Goal: Information Seeking & Learning: Learn about a topic

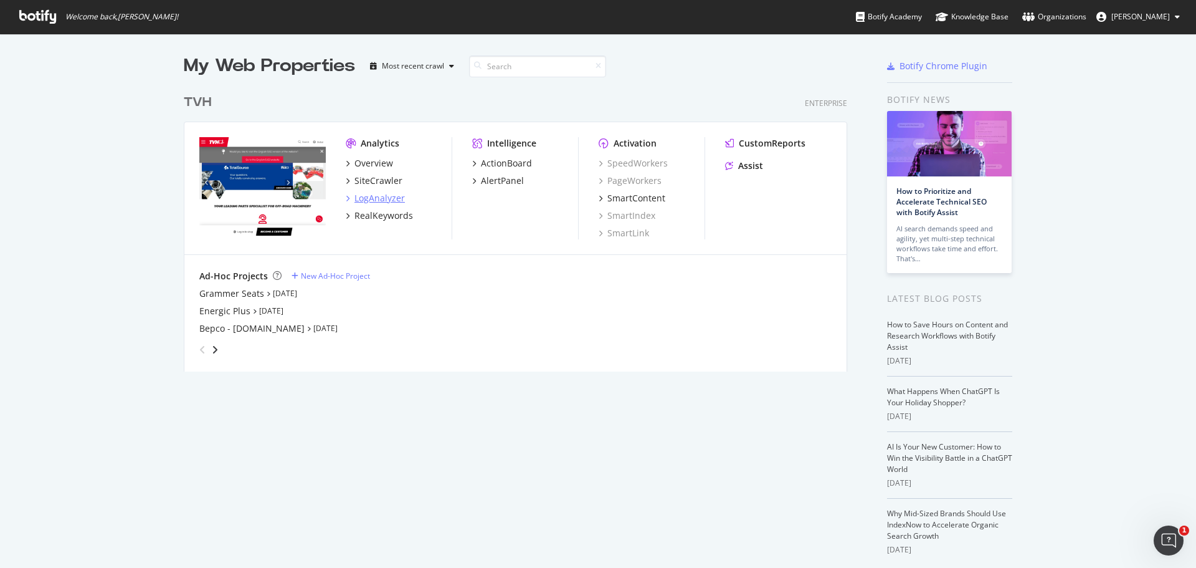
click at [347, 196] on div "LogAnalyzer" at bounding box center [375, 198] width 59 height 12
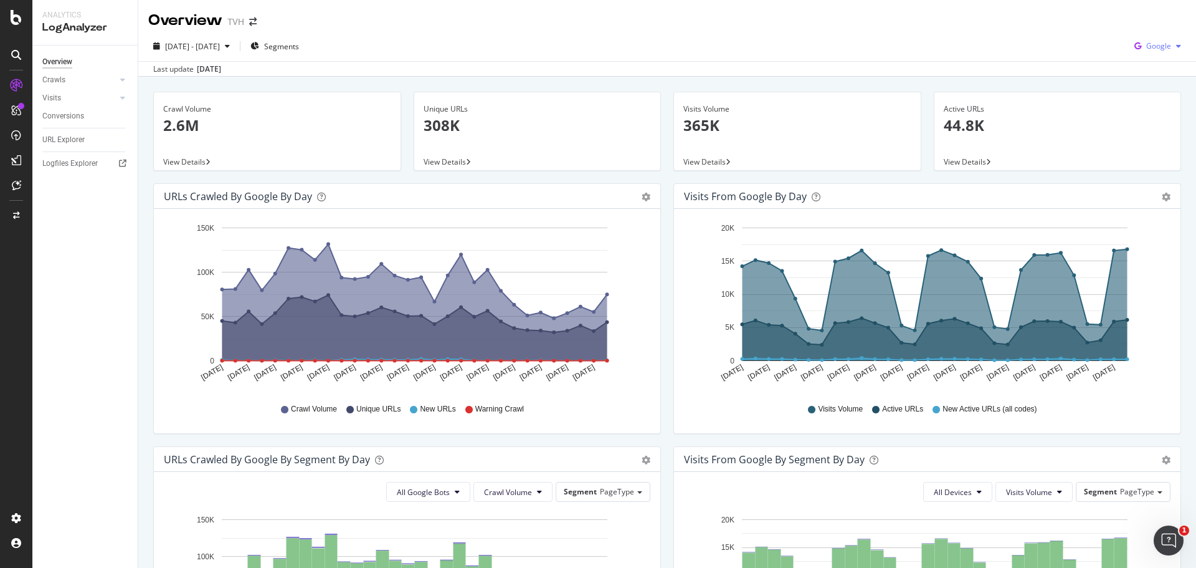
click at [1155, 45] on span "Google" at bounding box center [1159, 46] width 25 height 11
click at [1145, 136] on span "Other AI Bots" at bounding box center [1158, 140] width 46 height 11
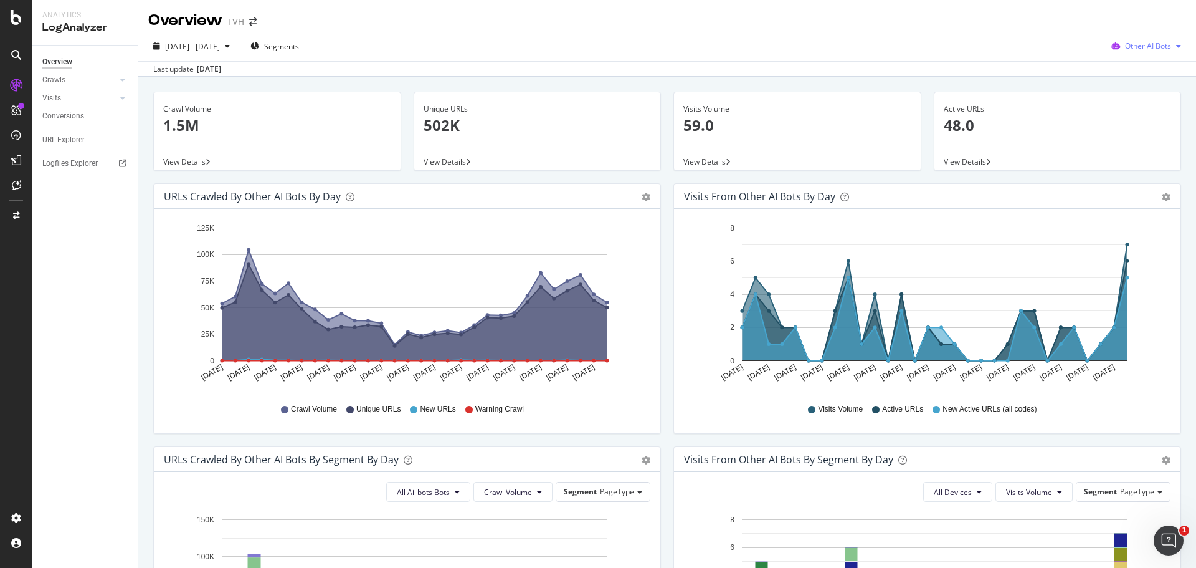
click at [1135, 44] on span "Other AI Bots" at bounding box center [1148, 46] width 46 height 11
click at [1128, 115] on span "OpenAI" at bounding box center [1151, 117] width 49 height 11
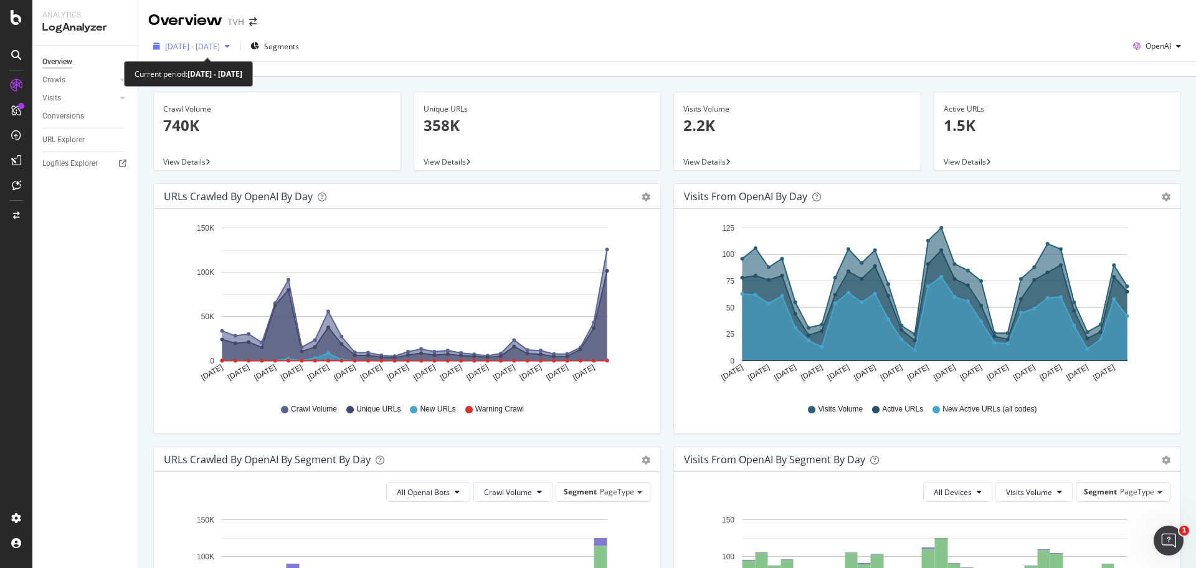
click at [220, 47] on span "[DATE] - [DATE]" at bounding box center [192, 46] width 55 height 11
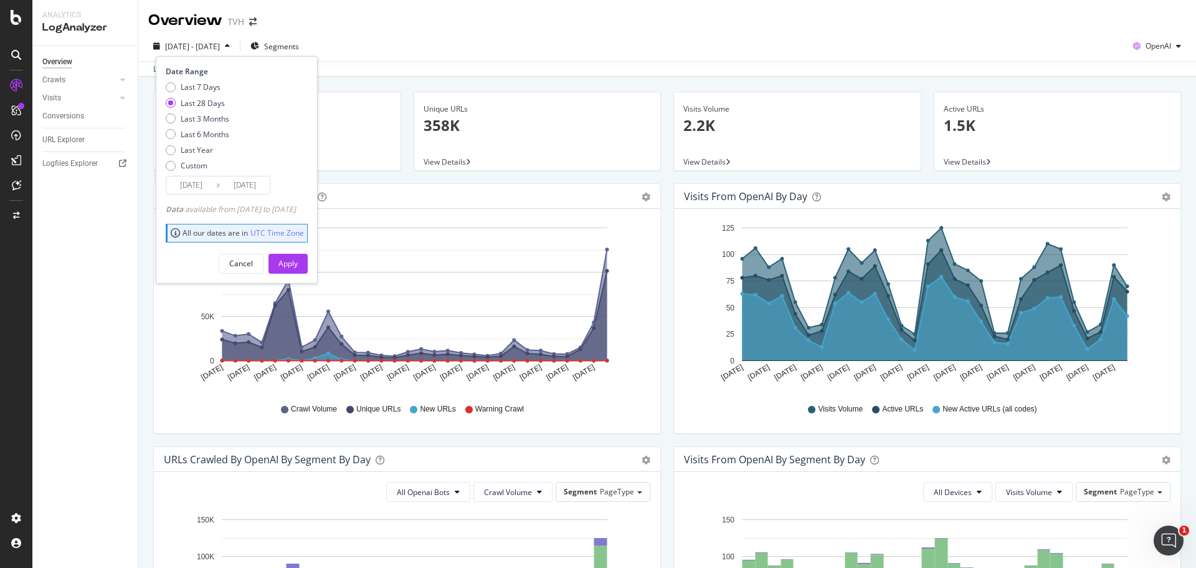
click at [189, 188] on input "[DATE]" at bounding box center [191, 184] width 50 height 17
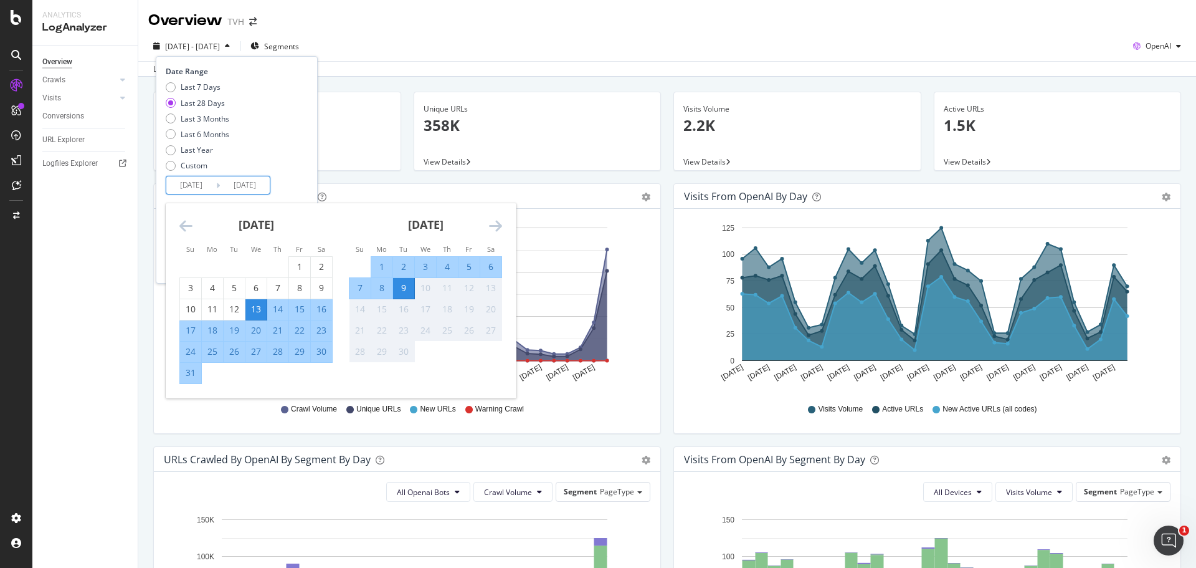
click at [193, 222] on div "[DATE]" at bounding box center [255, 229] width 153 height 53
click at [186, 222] on icon "Move backward to switch to the previous month." at bounding box center [185, 225] width 13 height 15
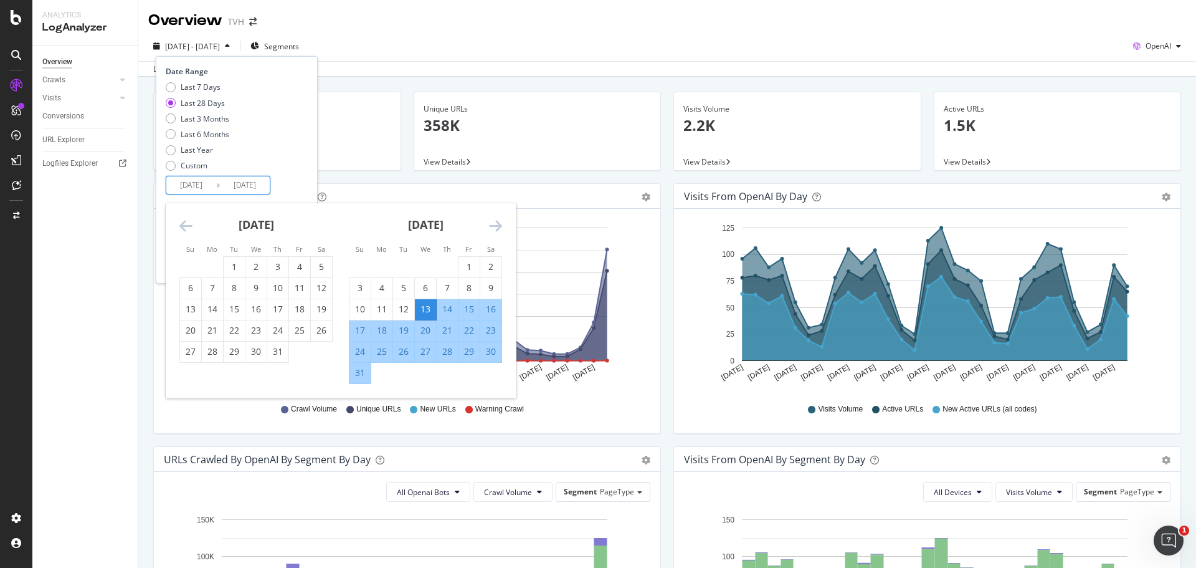
click at [186, 222] on icon "Move backward to switch to the previous month." at bounding box center [185, 225] width 13 height 15
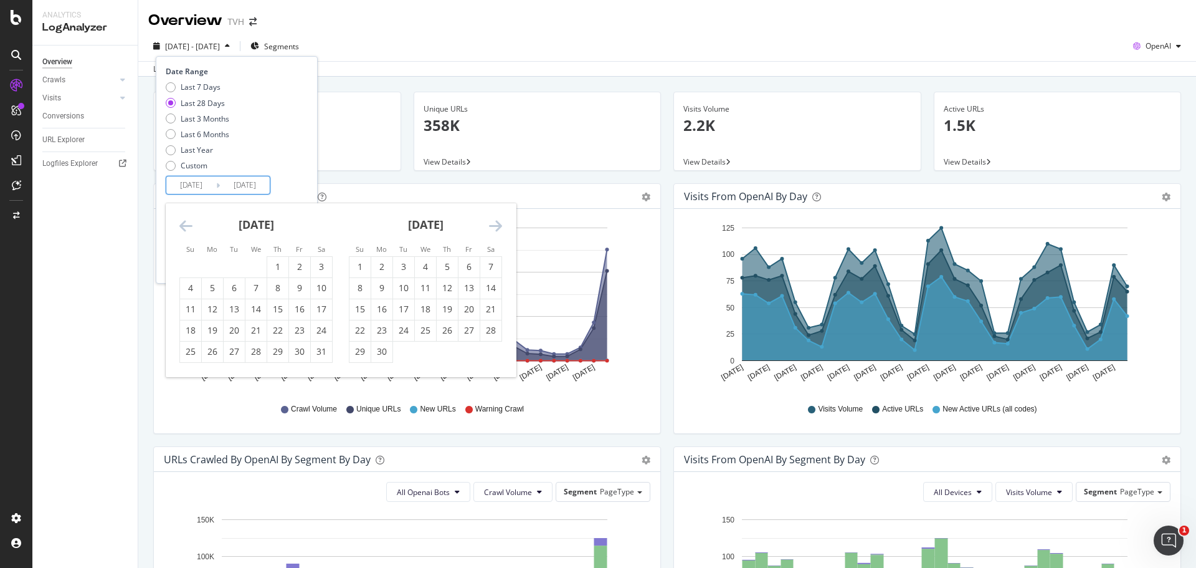
click at [186, 222] on icon "Move backward to switch to the previous month." at bounding box center [185, 225] width 13 height 15
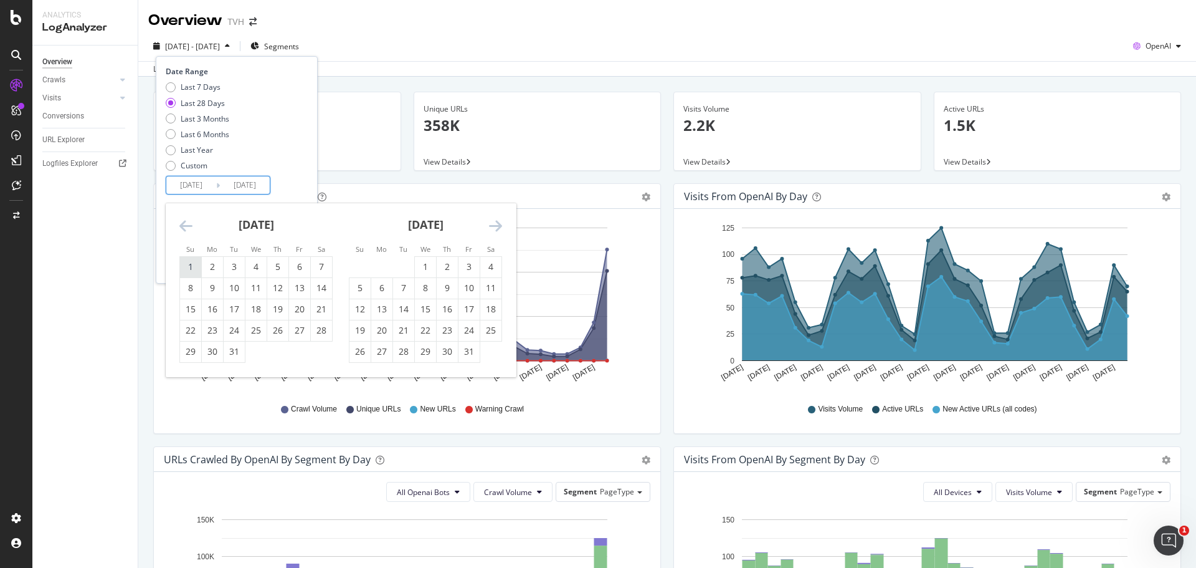
click at [187, 262] on div "1" at bounding box center [190, 266] width 21 height 12
type input "[DATE]"
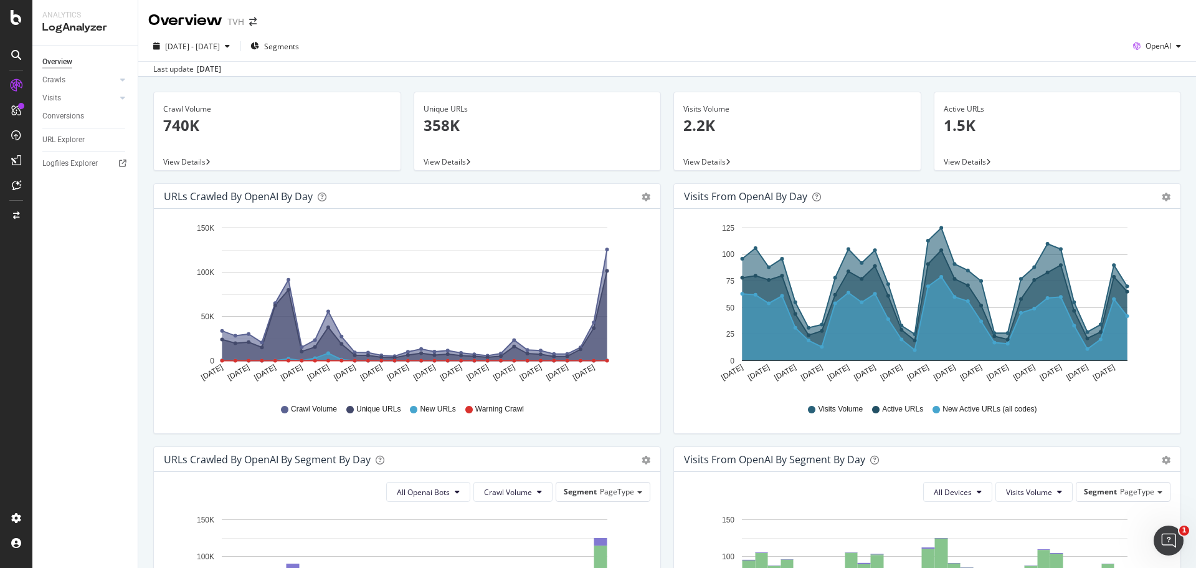
click at [388, 177] on div "Crawl Volume 740K View Details" at bounding box center [277, 138] width 260 height 92
click at [1162, 196] on icon "gear" at bounding box center [1166, 197] width 9 height 9
click at [1115, 239] on span "Table" at bounding box center [1130, 244] width 100 height 17
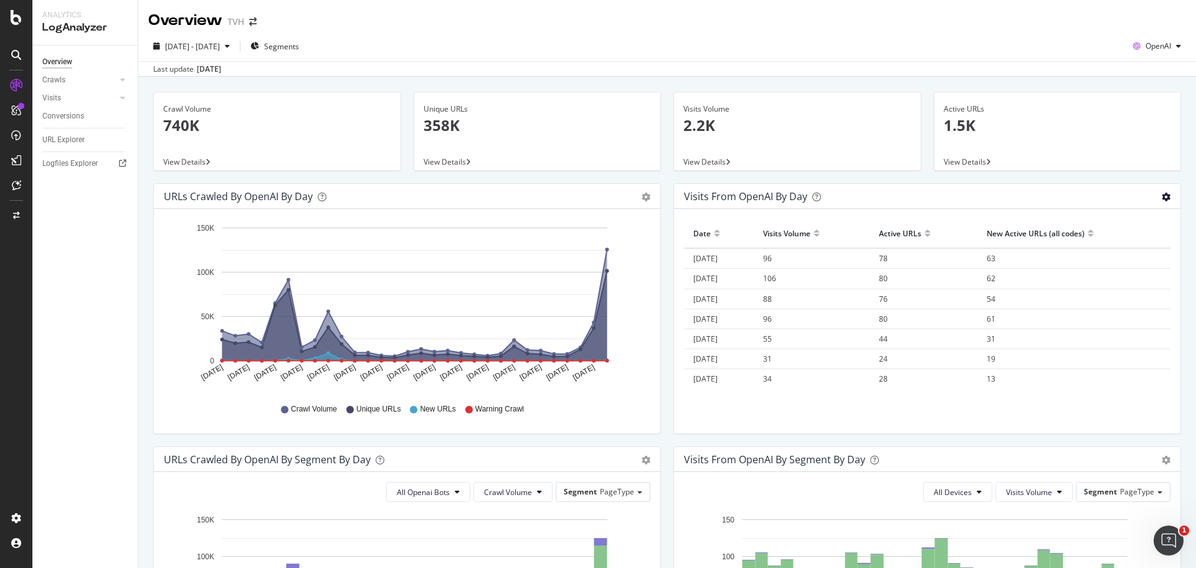
click at [1162, 198] on icon "gear" at bounding box center [1166, 197] width 9 height 9
click at [759, 191] on div "Visits from OpenAI by day" at bounding box center [745, 196] width 123 height 12
click at [125, 94] on icon at bounding box center [122, 97] width 5 height 7
click at [92, 119] on div "Daily Distribution" at bounding box center [77, 116] width 58 height 13
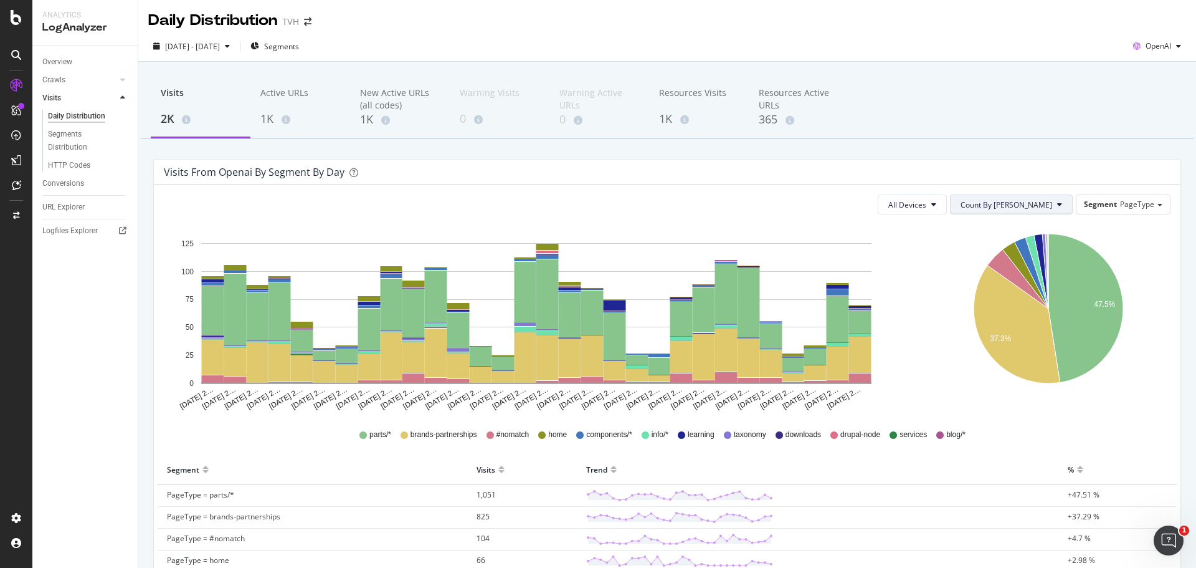
click at [1041, 204] on span "Count By [PERSON_NAME]" at bounding box center [1007, 204] width 92 height 11
click at [947, 198] on button "All Devices" at bounding box center [912, 204] width 69 height 20
click at [88, 161] on div "HTTP Codes" at bounding box center [69, 165] width 42 height 13
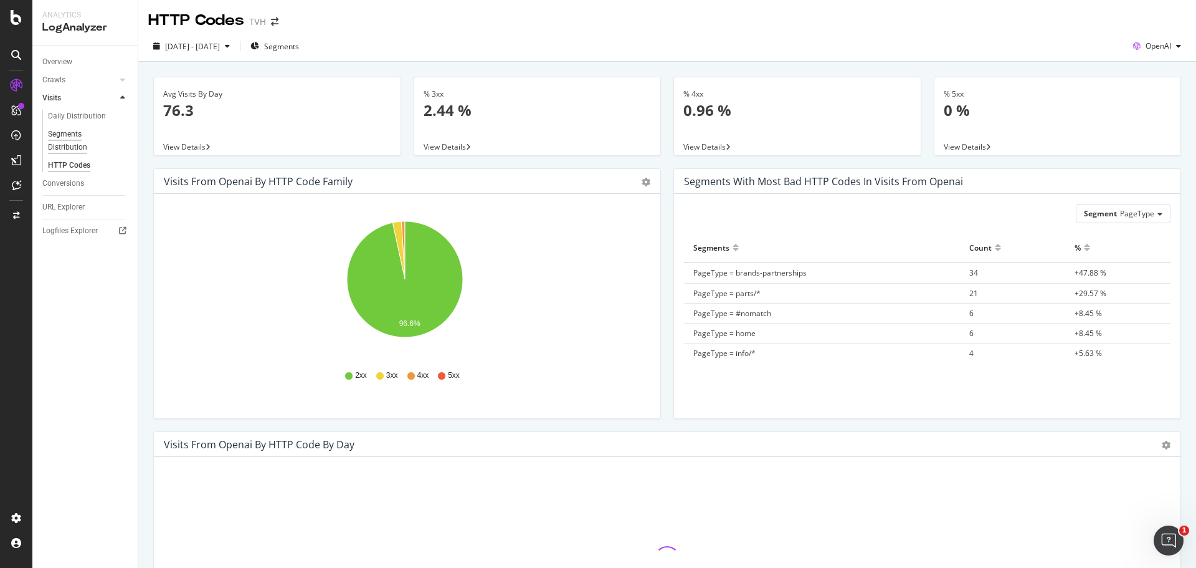
click at [75, 145] on div "Segments Distribution" at bounding box center [82, 141] width 69 height 26
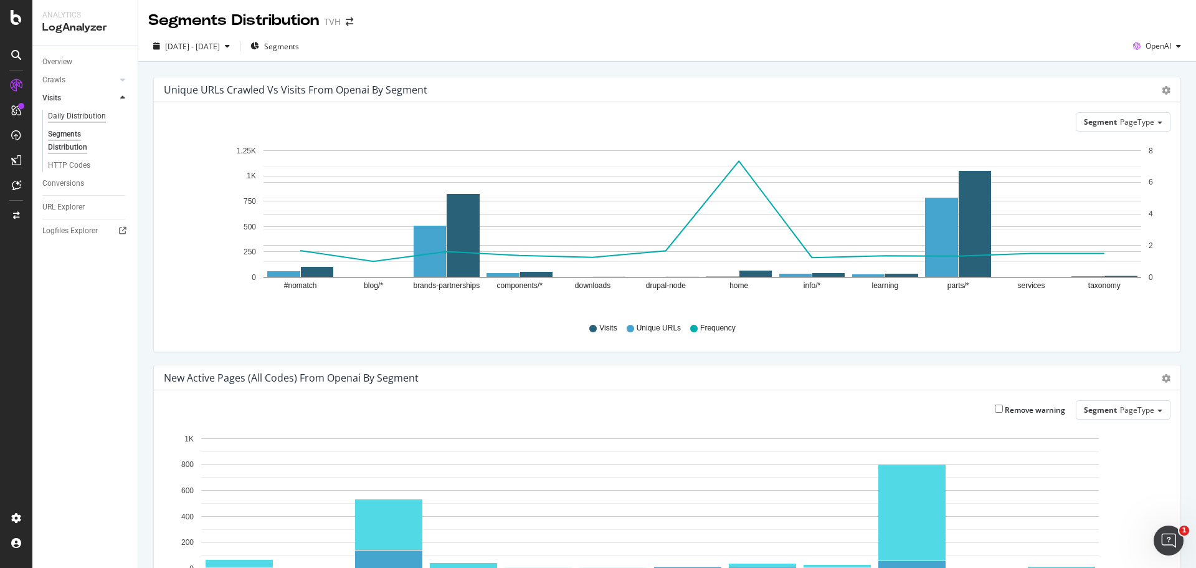
click at [82, 117] on div "Daily Distribution" at bounding box center [77, 116] width 58 height 13
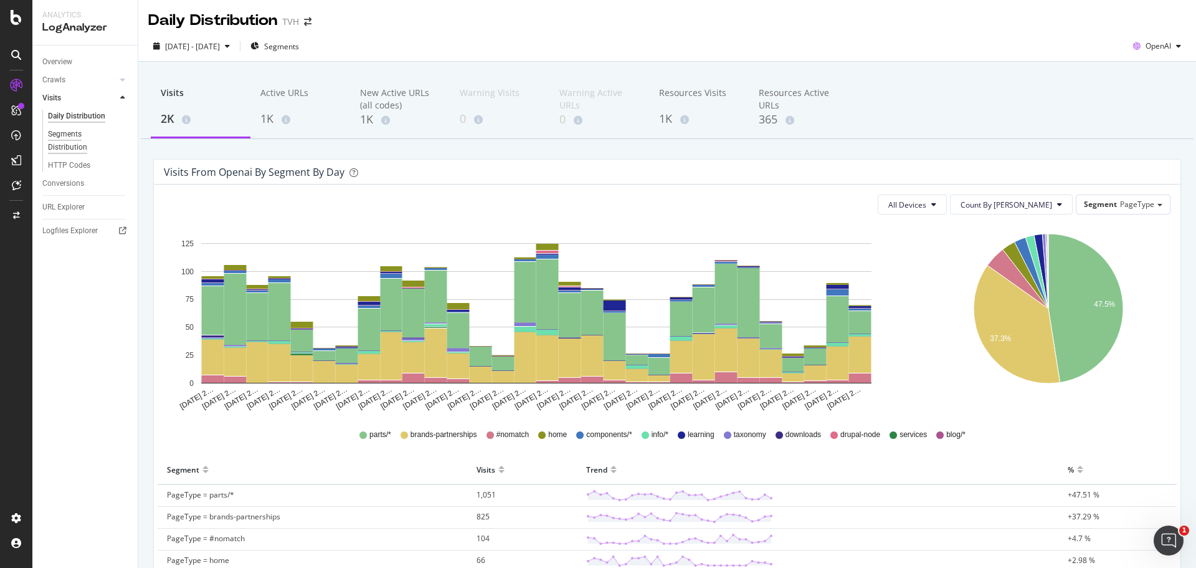
click at [86, 140] on div "Segments Distribution" at bounding box center [82, 141] width 69 height 26
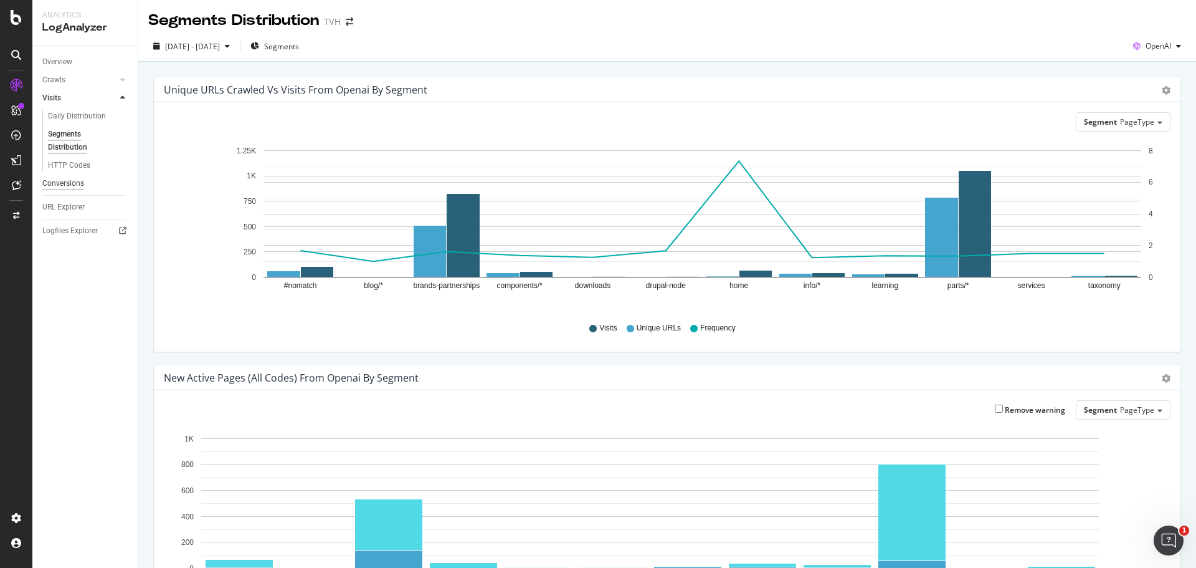
click at [65, 186] on div "Conversions" at bounding box center [63, 183] width 42 height 13
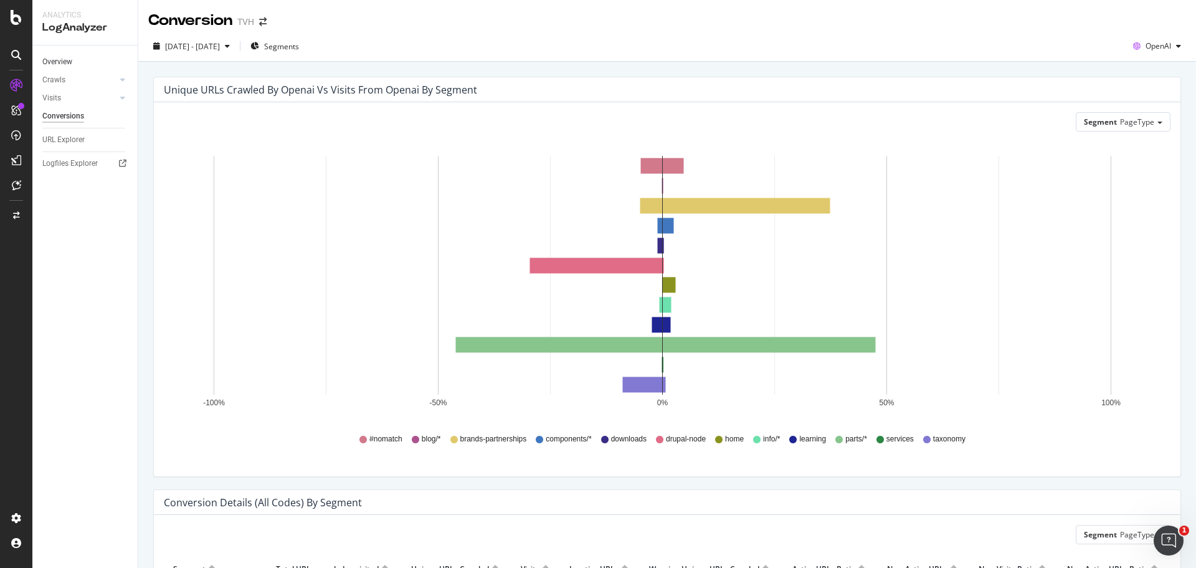
click at [76, 62] on link "Overview" at bounding box center [85, 61] width 87 height 13
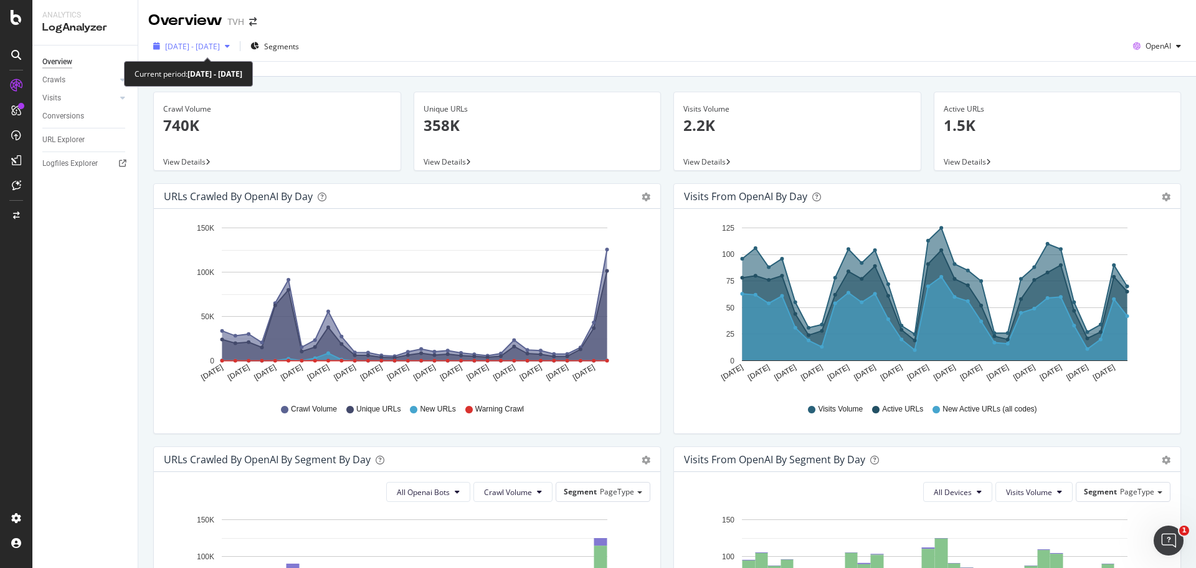
click at [220, 46] on span "[DATE] - [DATE]" at bounding box center [192, 46] width 55 height 11
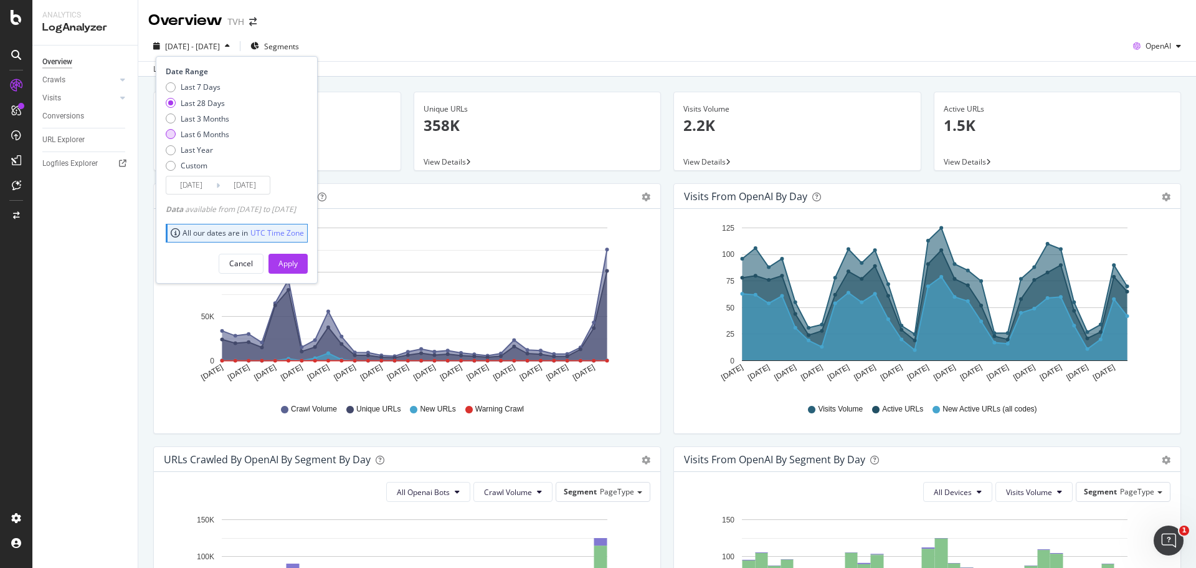
click at [211, 135] on div "Last 6 Months" at bounding box center [205, 134] width 49 height 11
type input "[DATE]"
click at [298, 265] on div "Apply" at bounding box center [288, 263] width 19 height 11
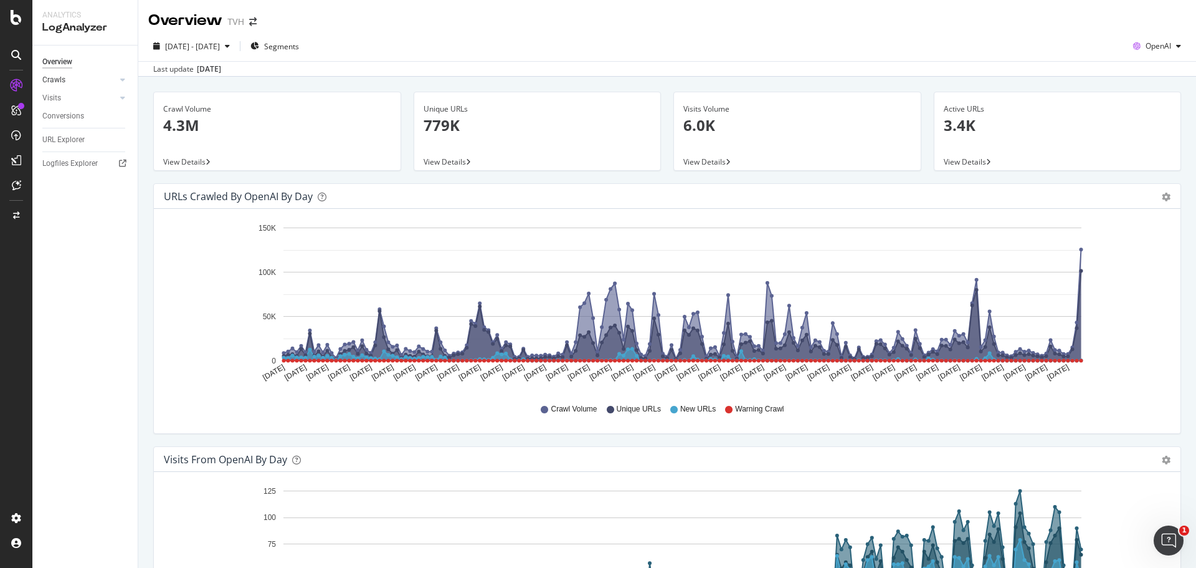
click at [114, 77] on div at bounding box center [110, 80] width 12 height 12
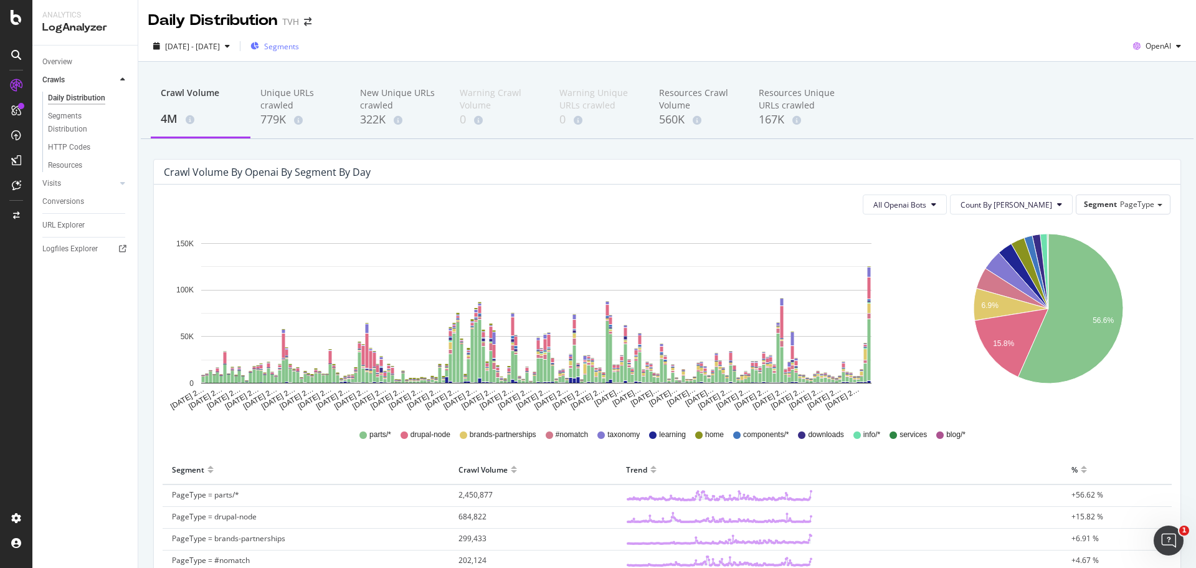
click at [298, 47] on span "Segments" at bounding box center [281, 46] width 35 height 11
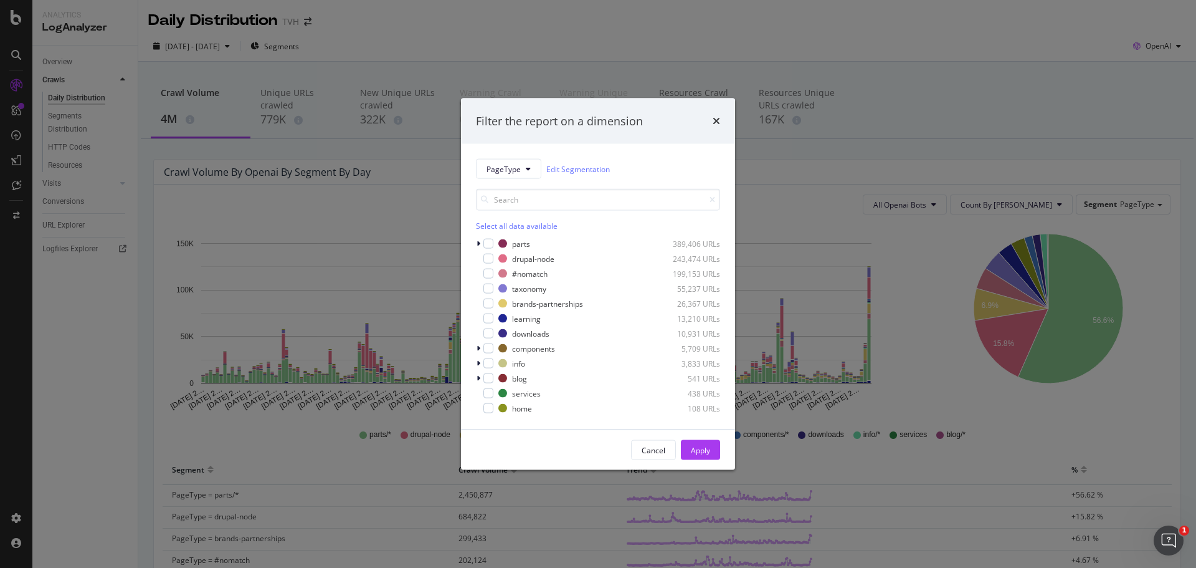
click at [492, 226] on div "Select all data available" at bounding box center [598, 226] width 244 height 11
click at [489, 254] on div "modal" at bounding box center [489, 259] width 10 height 10
click at [487, 290] on icon "modal" at bounding box center [489, 288] width 6 height 6
click at [706, 451] on div "Apply" at bounding box center [700, 449] width 19 height 11
